Goal: Task Accomplishment & Management: Manage account settings

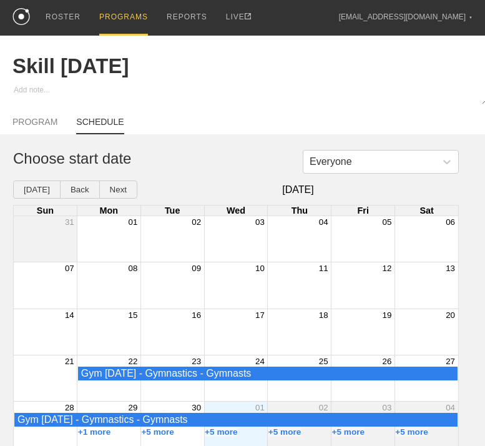
scroll to position [16, 0]
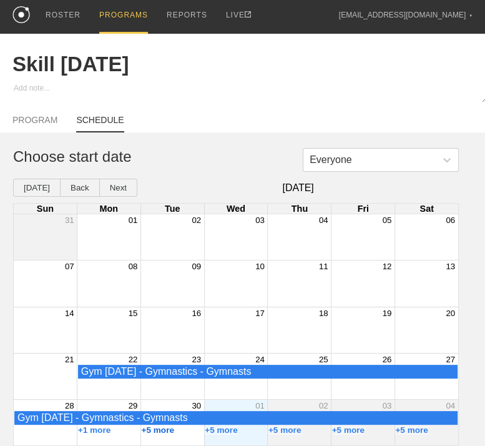
click at [159, 430] on button "+5 more" at bounding box center [157, 429] width 33 height 9
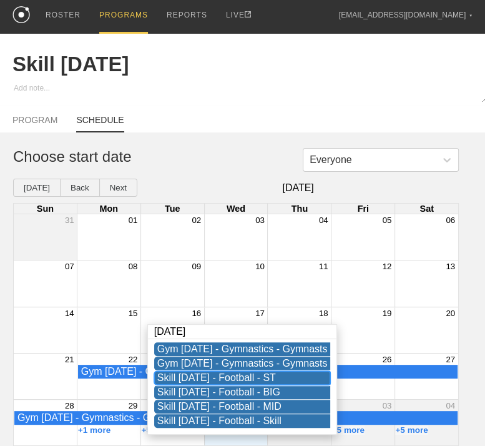
click at [225, 372] on div "Skill [DATE] - Football - ST" at bounding box center [242, 377] width 170 height 11
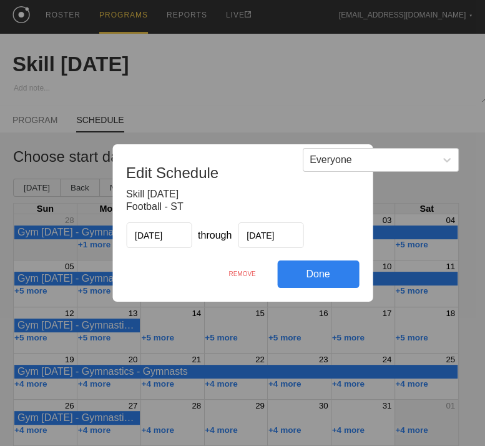
click at [237, 270] on div "REMOVE" at bounding box center [242, 273] width 70 height 27
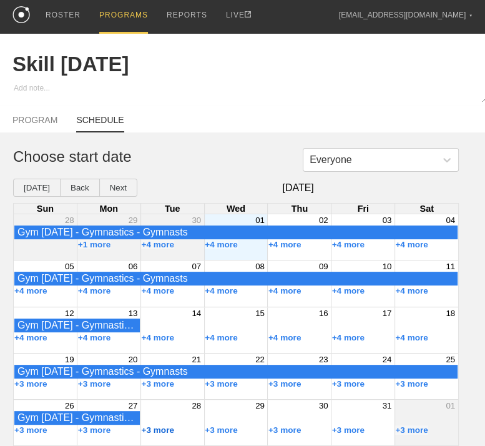
click at [172, 431] on button "+3 more" at bounding box center [157, 429] width 33 height 9
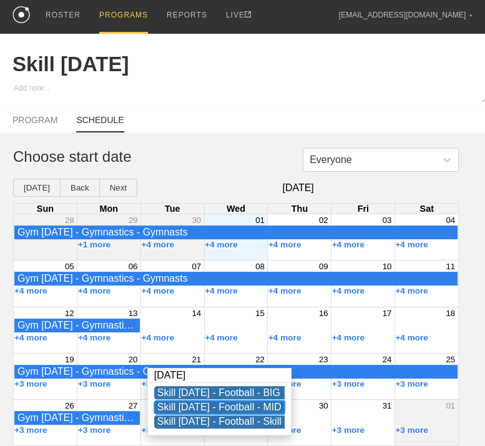
click at [209, 401] on div "Skill [DATE] - Football - MID" at bounding box center [219, 406] width 124 height 11
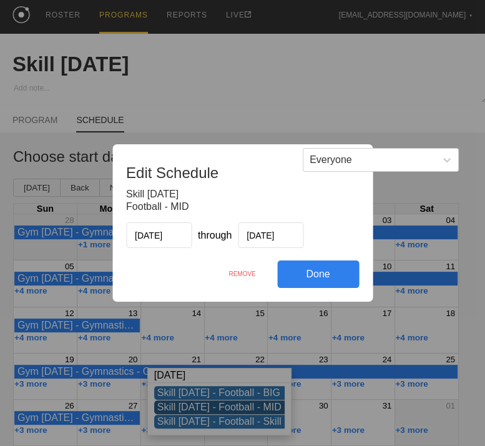
click at [240, 270] on div "REMOVE" at bounding box center [242, 273] width 70 height 27
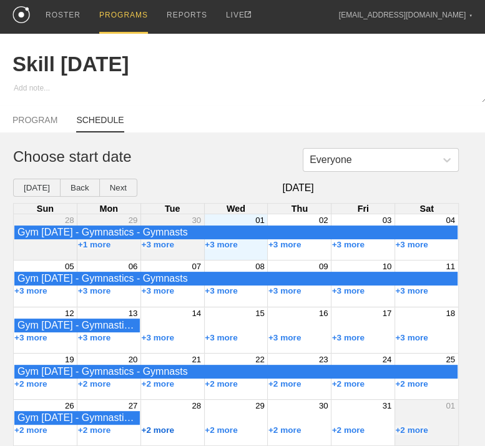
click at [155, 431] on button "+2 more" at bounding box center [157, 429] width 33 height 9
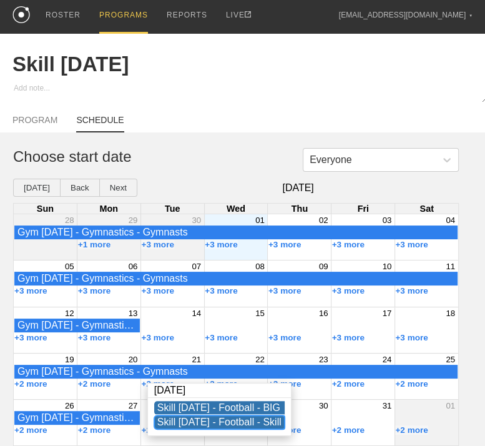
click at [212, 416] on div "Skill [DATE] - Football - Skill" at bounding box center [219, 421] width 124 height 11
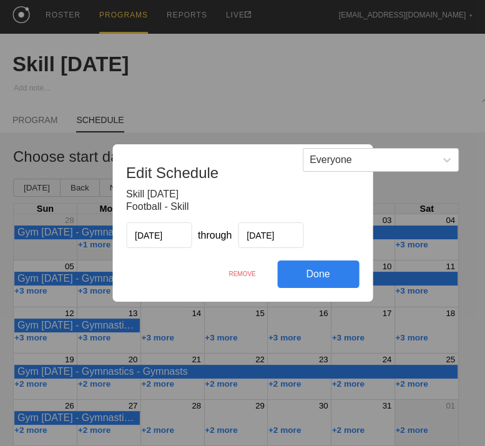
click at [246, 275] on div "REMOVE" at bounding box center [242, 273] width 70 height 27
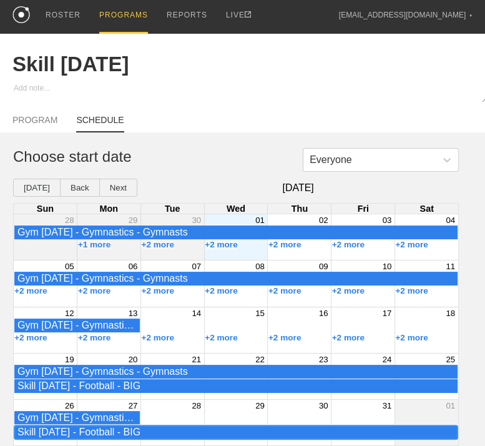
click at [129, 435] on div "Skill [DATE] - Football - BIG" at bounding box center [235, 431] width 437 height 11
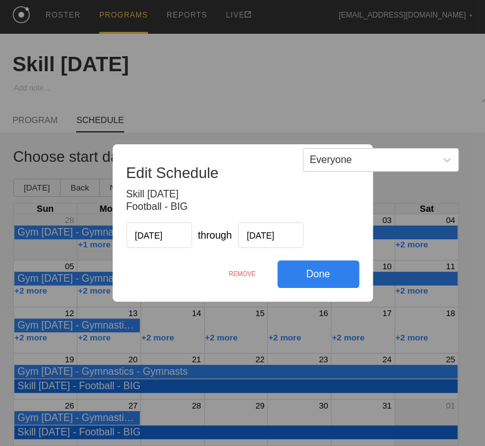
drag, startPoint x: 252, startPoint y: 278, endPoint x: 306, endPoint y: 67, distance: 217.6
click at [251, 278] on div "REMOVE" at bounding box center [242, 273] width 70 height 27
